Goal: Information Seeking & Learning: Learn about a topic

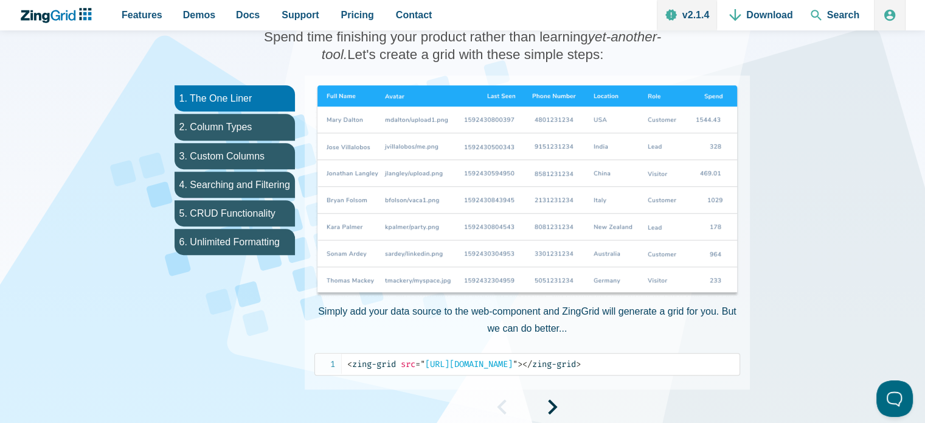
scroll to position [669, 0]
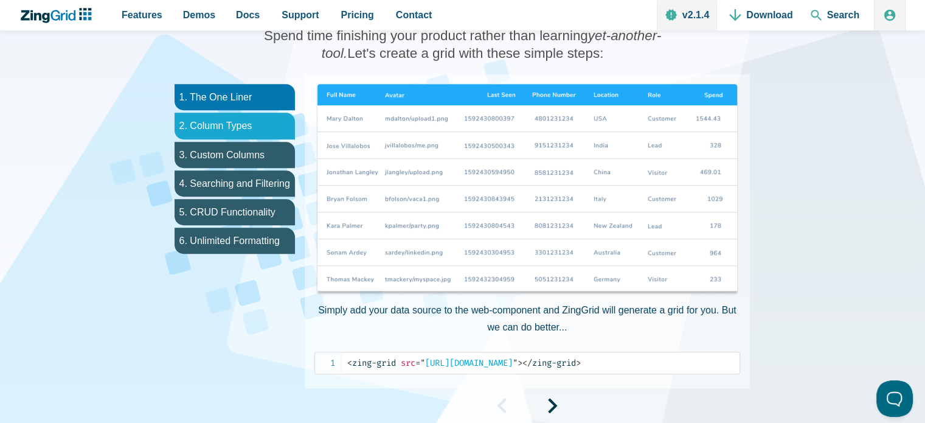
click at [199, 119] on li "2. Column Types" at bounding box center [235, 126] width 120 height 26
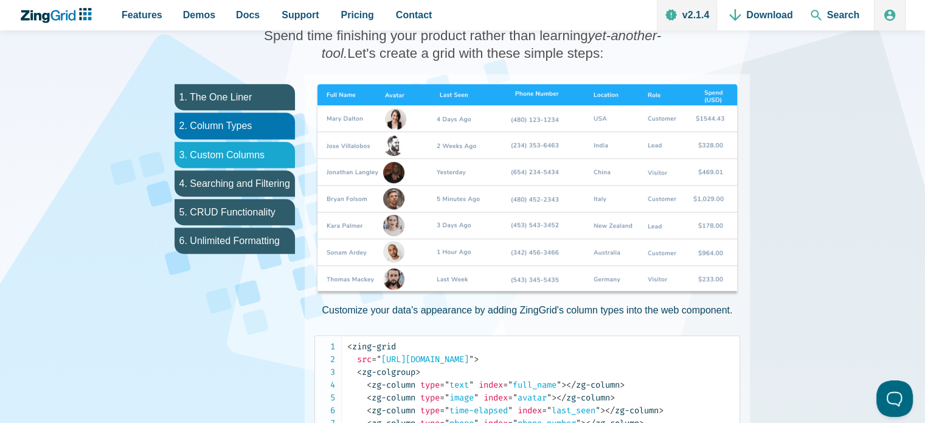
click at [200, 145] on li "3. Custom Columns" at bounding box center [235, 155] width 120 height 26
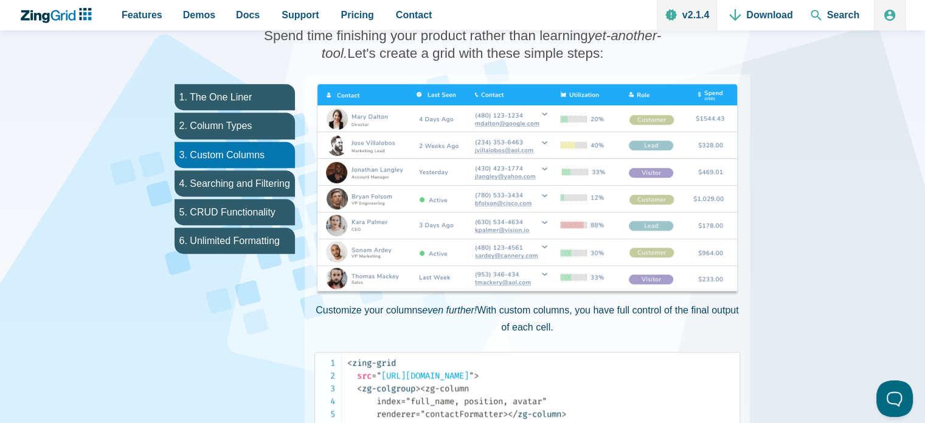
click at [199, 167] on ul "1. The One Liner 2. Column Types 3. Custom Columns 4. Searching and Filtering 5…" at bounding box center [235, 341] width 140 height 534
click at [200, 177] on li "4. Searching and Filtering" at bounding box center [235, 183] width 120 height 26
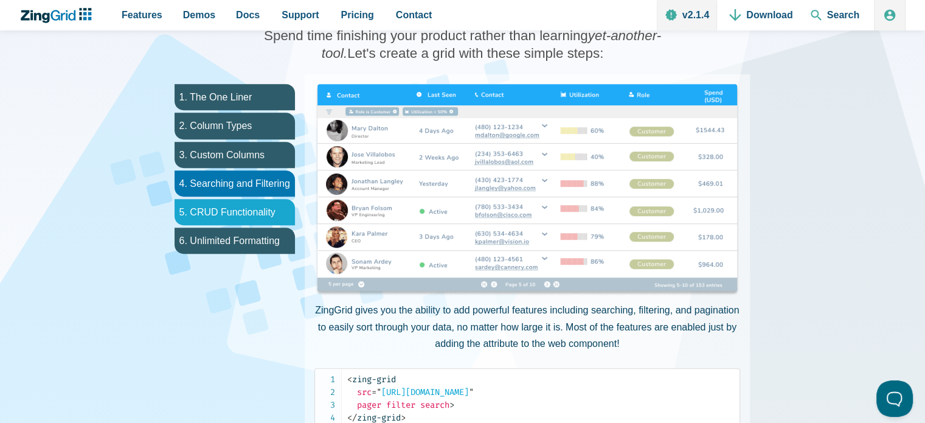
click at [205, 204] on li "5. CRUD Functionality" at bounding box center [235, 212] width 120 height 26
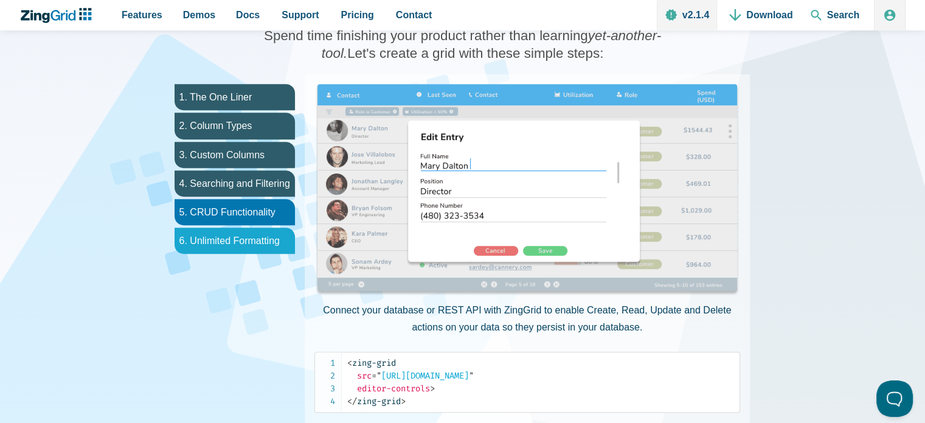
click at [204, 239] on li "6. Unlimited Formatting" at bounding box center [235, 241] width 120 height 26
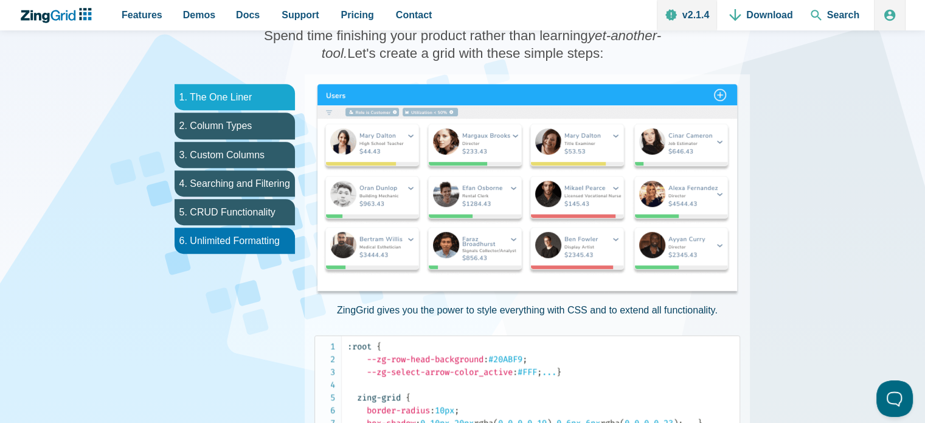
click at [222, 98] on li "1. The One Liner" at bounding box center [235, 97] width 120 height 26
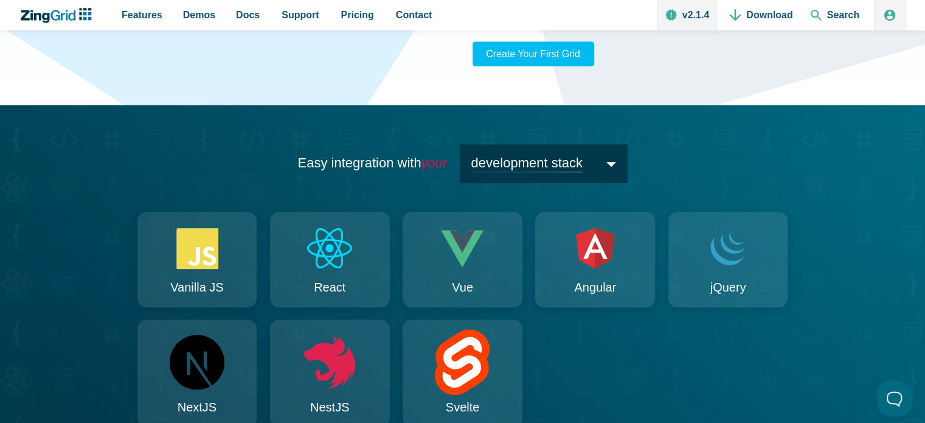
scroll to position [1156, 0]
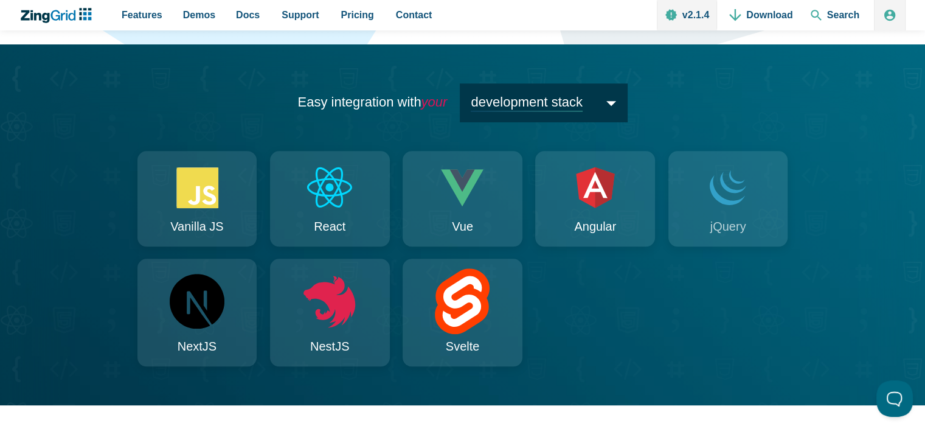
click at [740, 196] on icon "App Content" at bounding box center [729, 187] width 58 height 50
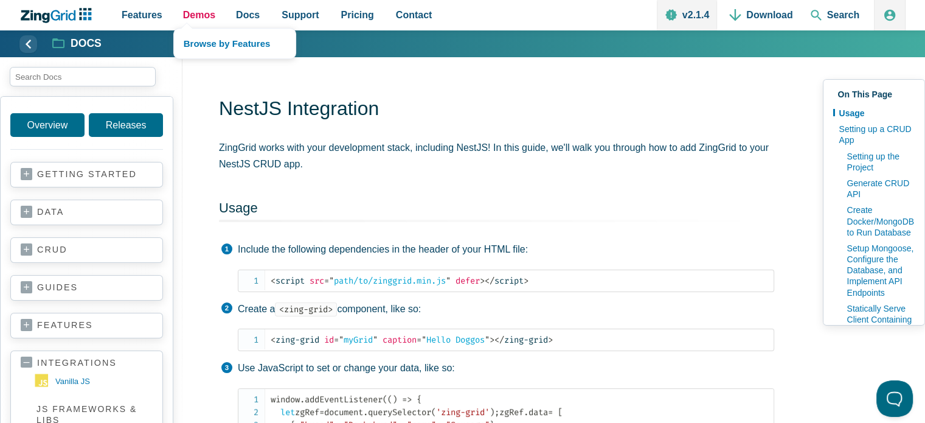
click at [192, 9] on span "Demos" at bounding box center [199, 15] width 32 height 16
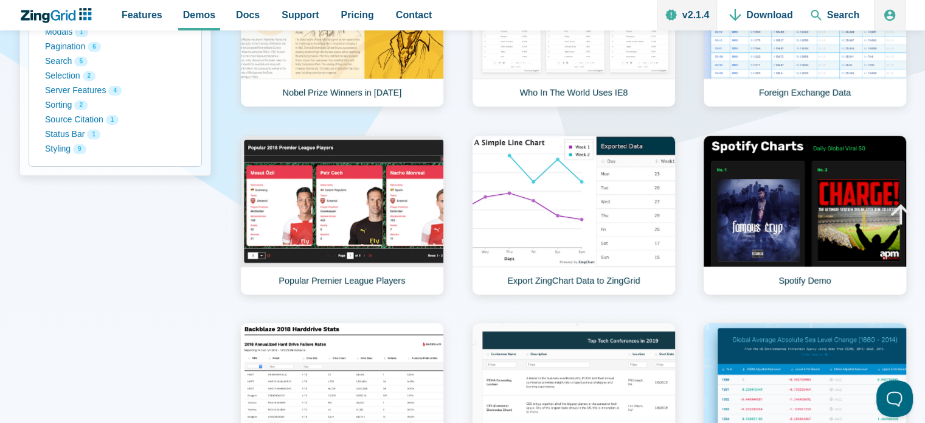
scroll to position [426, 0]
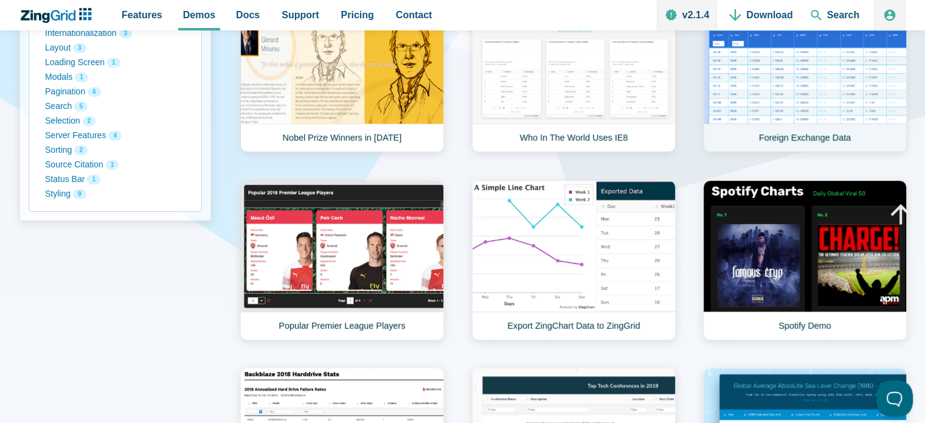
click at [836, 94] on link "Foreign Exchange Data" at bounding box center [805, 72] width 204 height 160
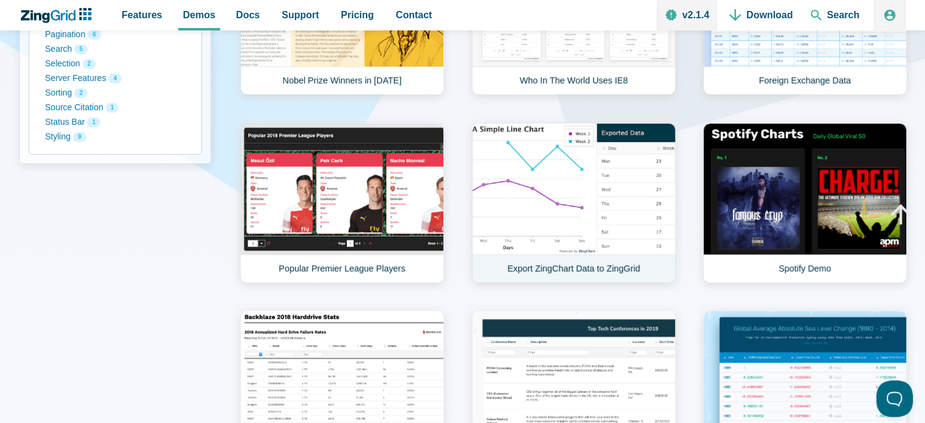
scroll to position [608, 0]
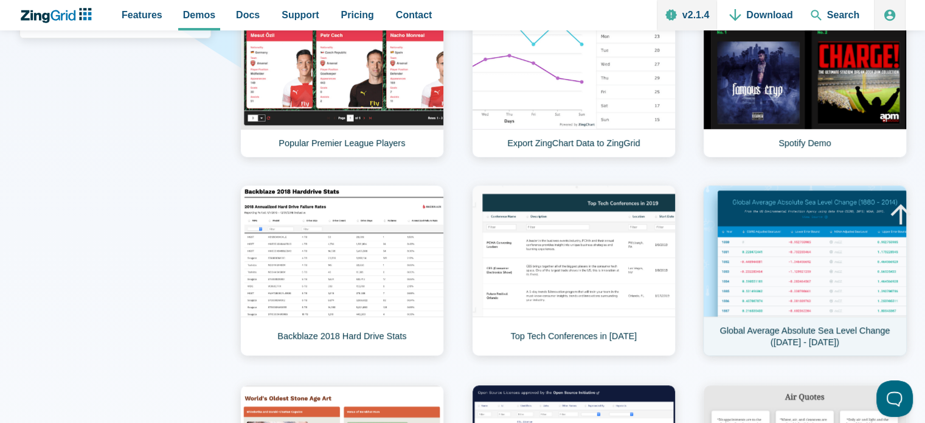
click at [856, 263] on link "Global Average Absolute Sea Level Change (1880 - 2014)" at bounding box center [805, 270] width 204 height 171
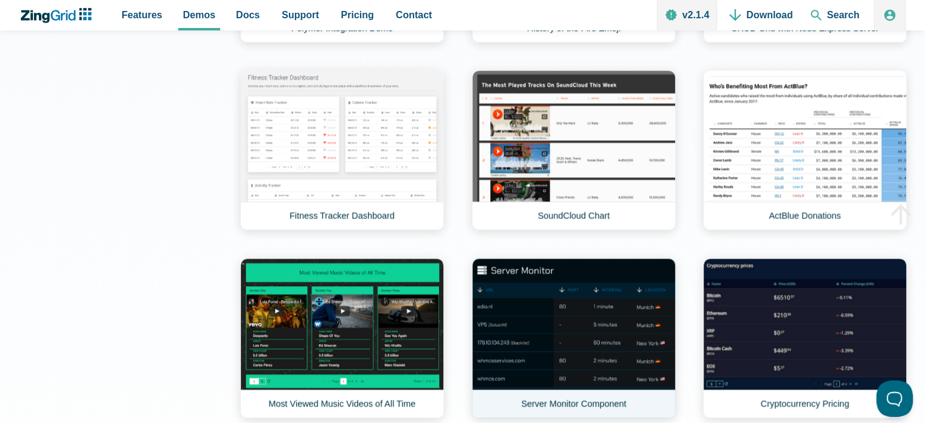
scroll to position [1277, 0]
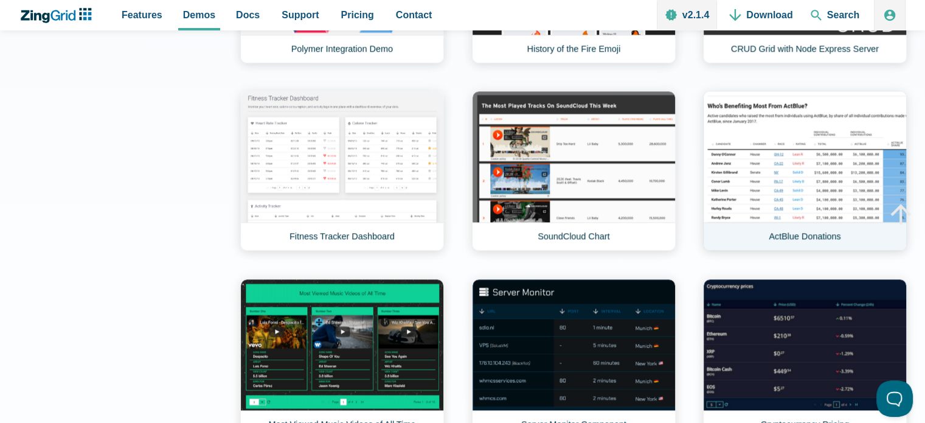
click at [818, 174] on link "ActBlue Donations" at bounding box center [805, 171] width 204 height 160
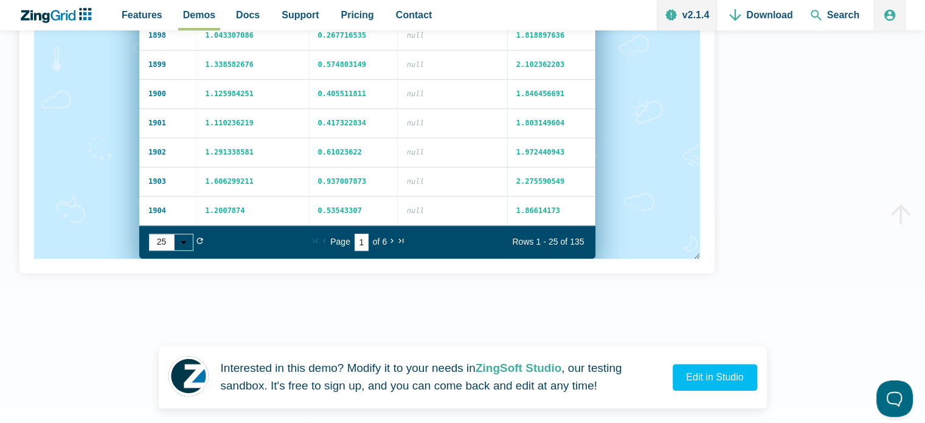
scroll to position [973, 0]
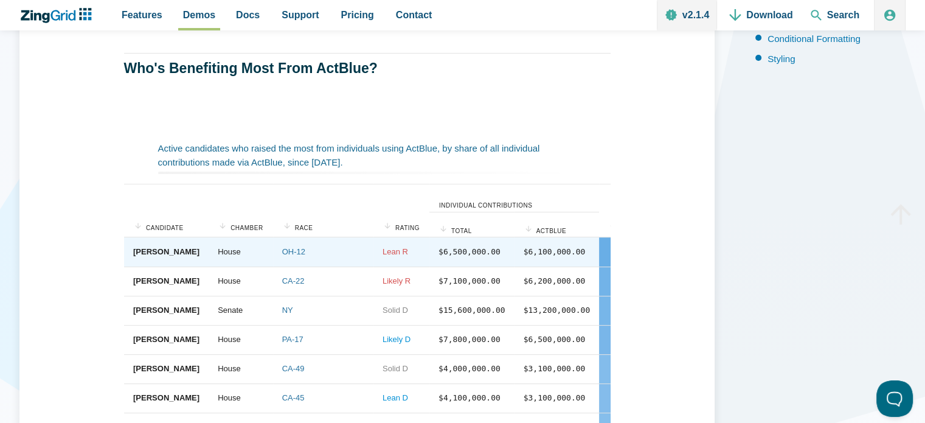
click at [523, 250] on div "$6,100,000.00" at bounding box center [554, 251] width 62 height 13
drag, startPoint x: 377, startPoint y: 245, endPoint x: 468, endPoint y: 214, distance: 96.0
click at [438, 245] on div "$6,500,000.00" at bounding box center [469, 251] width 62 height 13
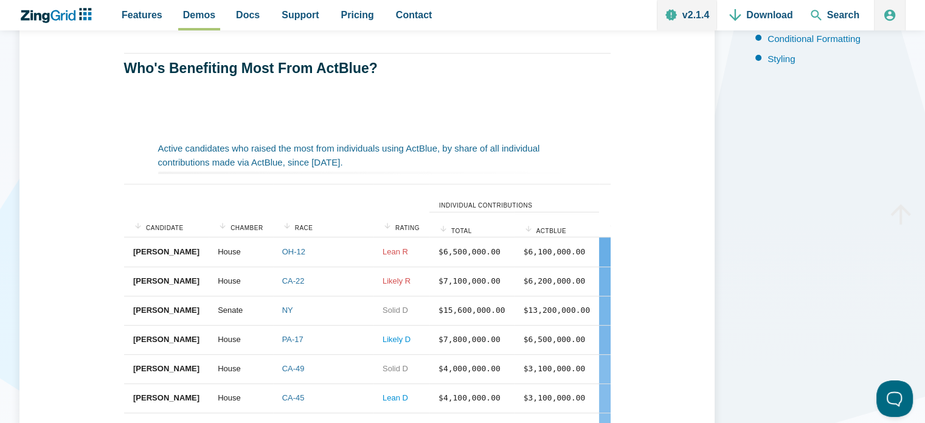
click at [481, 198] on zg-head-cell "Individual Contributions" at bounding box center [514, 198] width 170 height 28
click at [444, 206] on span "Individual Contributions" at bounding box center [485, 205] width 93 height 7
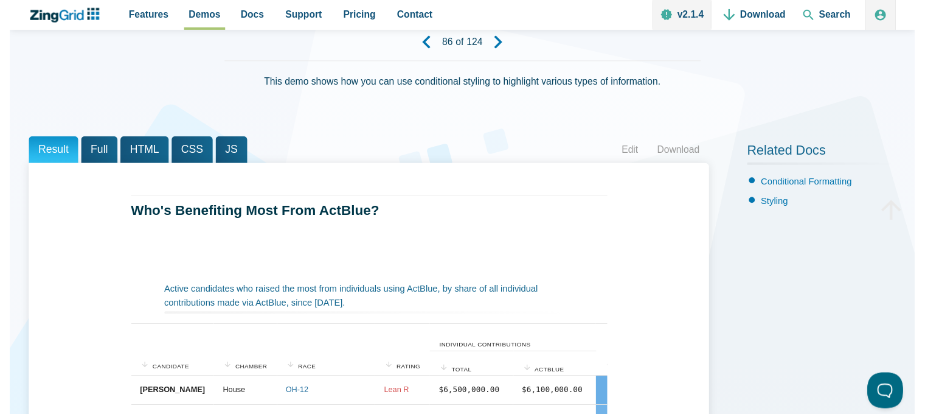
scroll to position [61, 0]
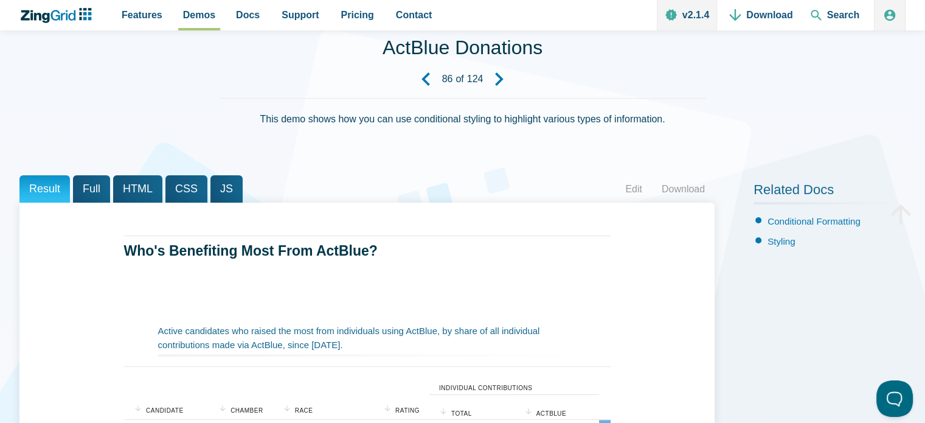
click at [96, 189] on span "Full" at bounding box center [91, 188] width 37 height 27
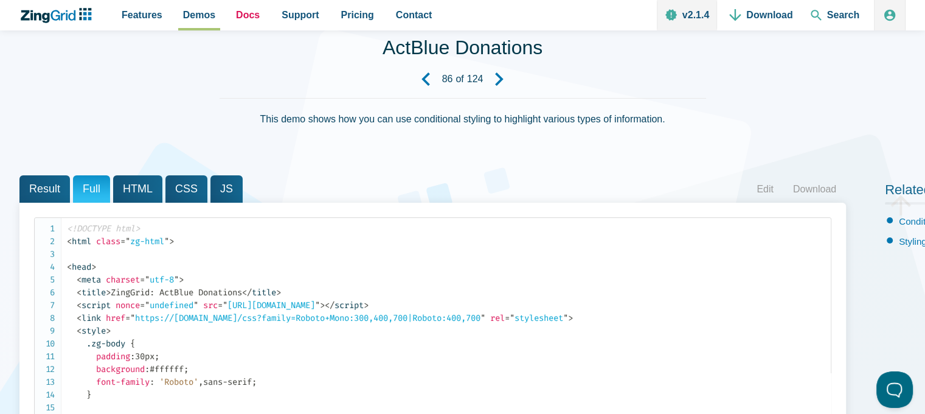
click at [244, 15] on span "Docs" at bounding box center [248, 15] width 24 height 16
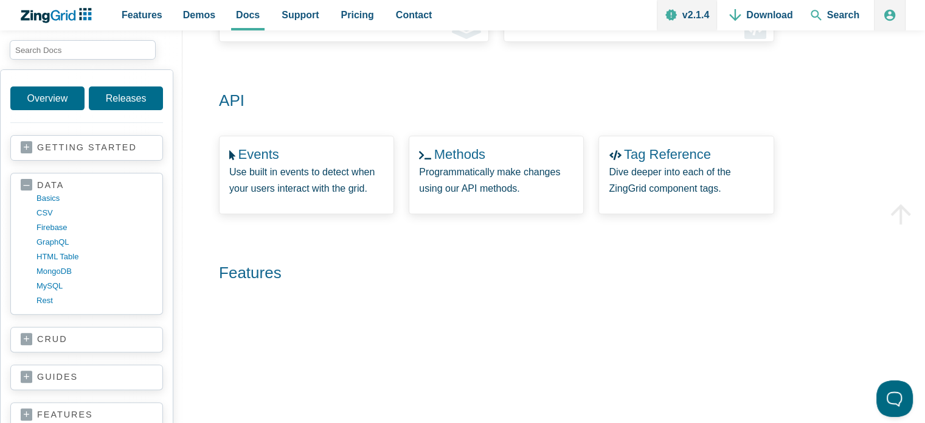
scroll to position [365, 0]
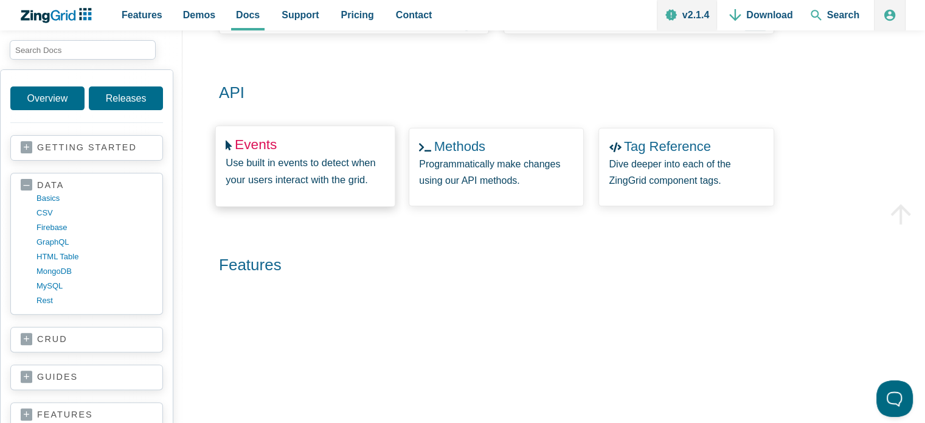
click at [262, 152] on link "Events" at bounding box center [256, 144] width 42 height 16
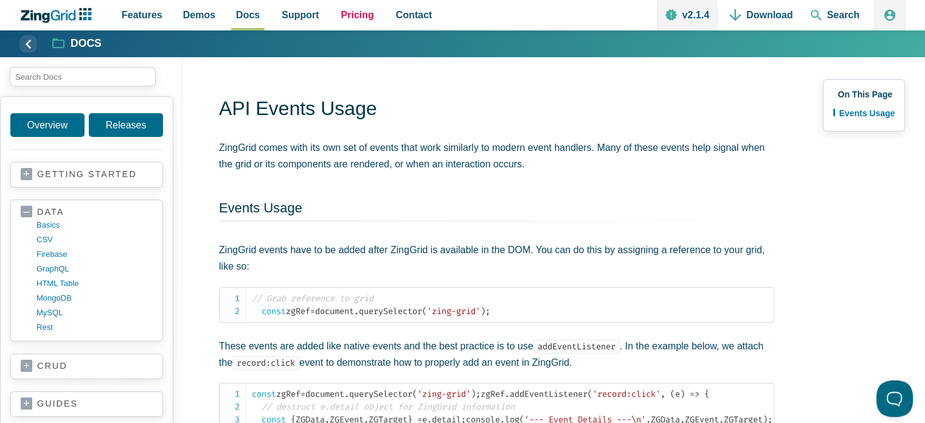
click at [341, 16] on span "Pricing" at bounding box center [357, 15] width 33 height 16
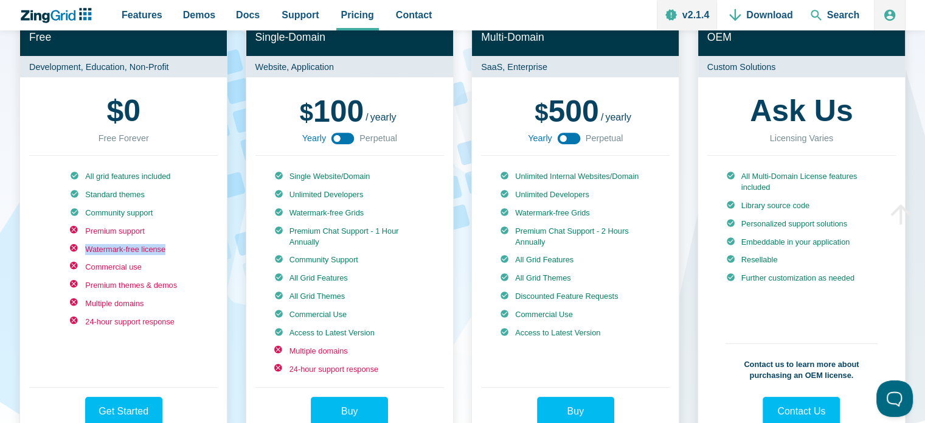
drag, startPoint x: 168, startPoint y: 253, endPoint x: 72, endPoint y: 251, distance: 96.7
click at [72, 251] on li "Watermark-free license" at bounding box center [123, 249] width 107 height 11
